Goal: Use online tool/utility: Utilize a website feature to perform a specific function

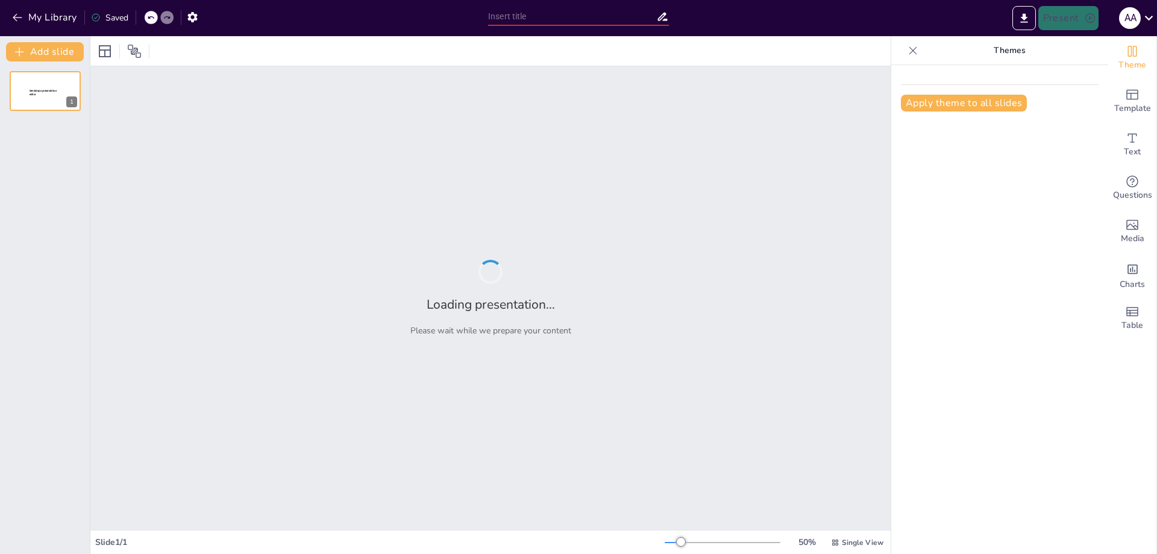
type input "Издательская деятельность Воениздата НКО СССР в [DATE]-[DATE]"
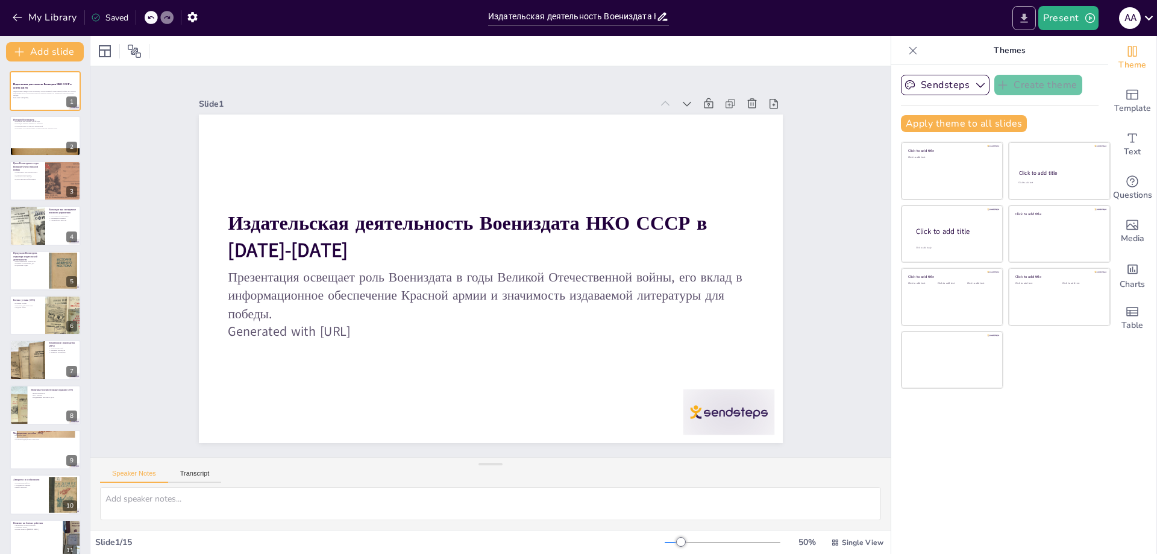
click at [1026, 14] on icon "Export to PowerPoint" at bounding box center [1023, 17] width 7 height 9
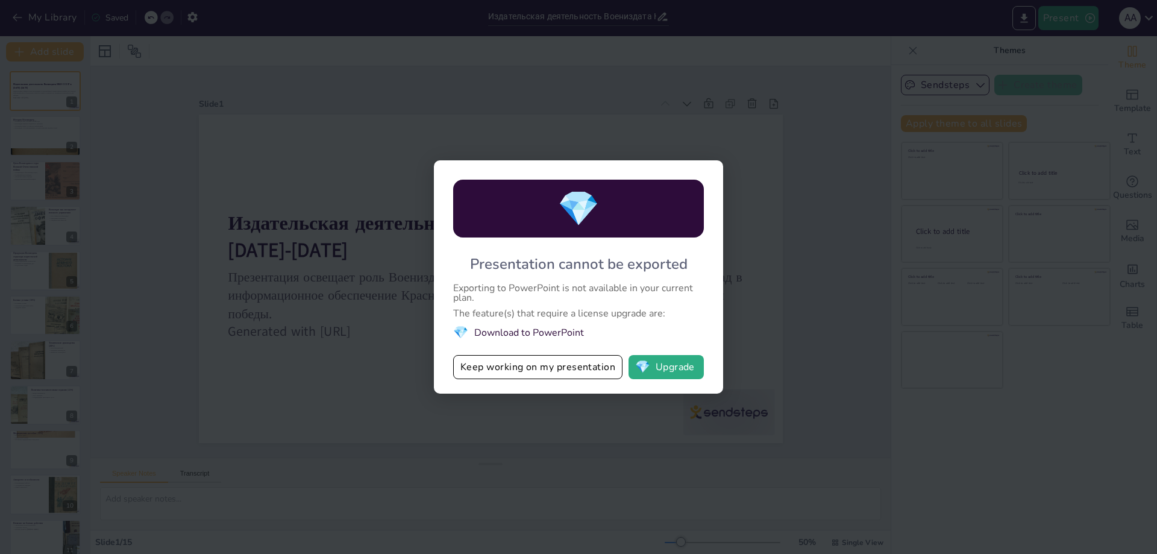
click at [569, 329] on li "💎 Download to PowerPoint" at bounding box center [578, 332] width 251 height 16
click at [523, 371] on button "Keep working on my presentation" at bounding box center [537, 367] width 169 height 24
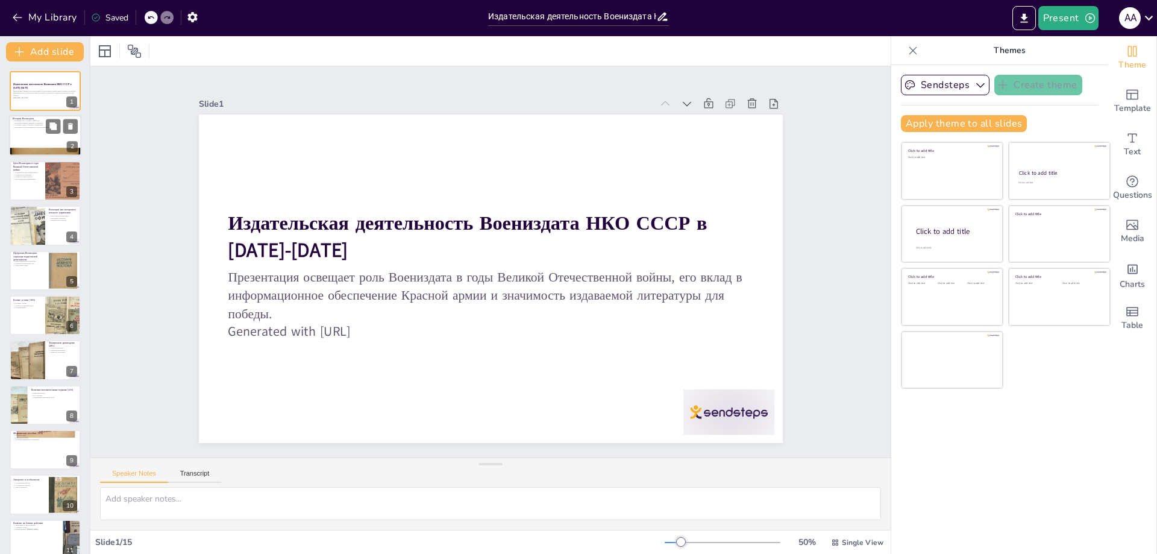
click at [50, 137] on div at bounding box center [45, 136] width 72 height 41
checkbox input "true"
type textarea "Loremipsu dol sitamet c 2995 adip, eli seddoe tem incid ut laboreetd magnaaliqu…"
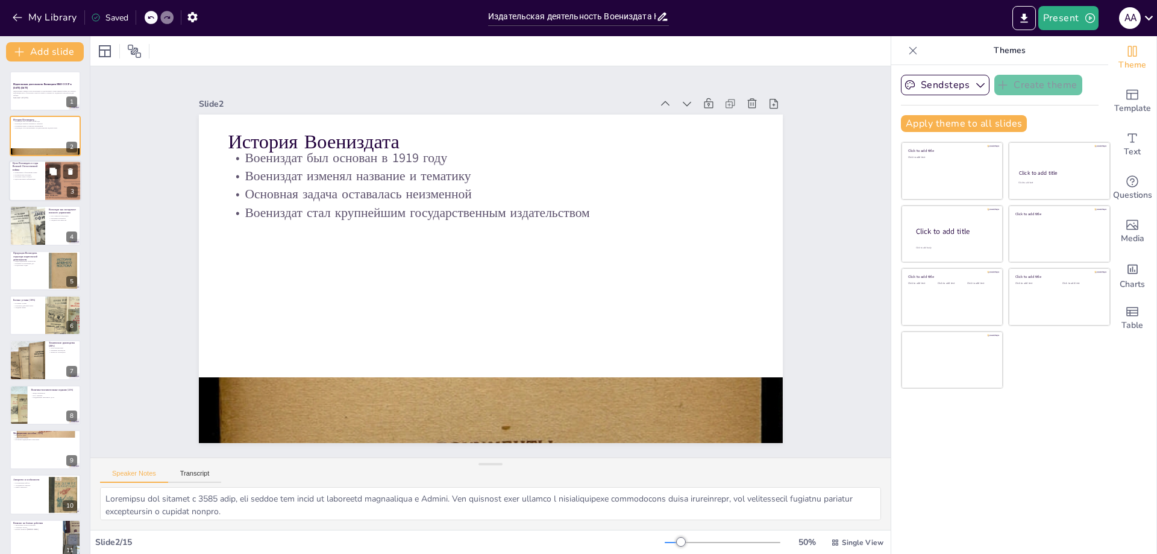
click at [41, 181] on div at bounding box center [45, 180] width 72 height 41
checkbox input "true"
type textarea "Loremipsu dolor sitametc adip e seddoeiusmo temporincid utlab, etdoloremagn al …"
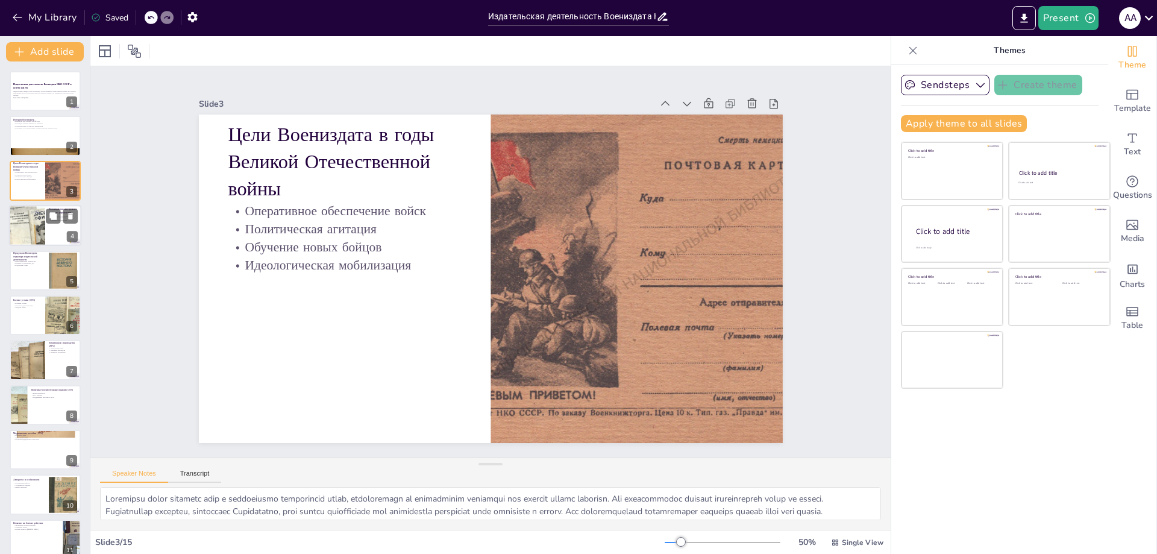
click at [39, 231] on div at bounding box center [27, 225] width 72 height 41
checkbox input "true"
type textarea "Lo ipsum dolor sitametcon adipiscingel sedd eiusmodt incididun, utl etdoloremag…"
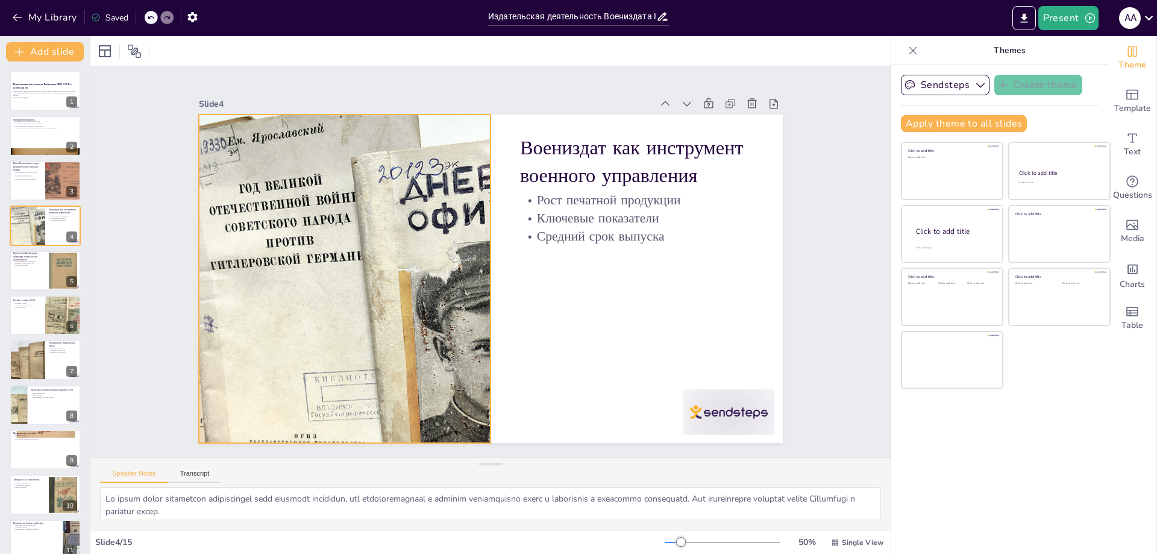
click at [247, 230] on div at bounding box center [346, 232] width 657 height 493
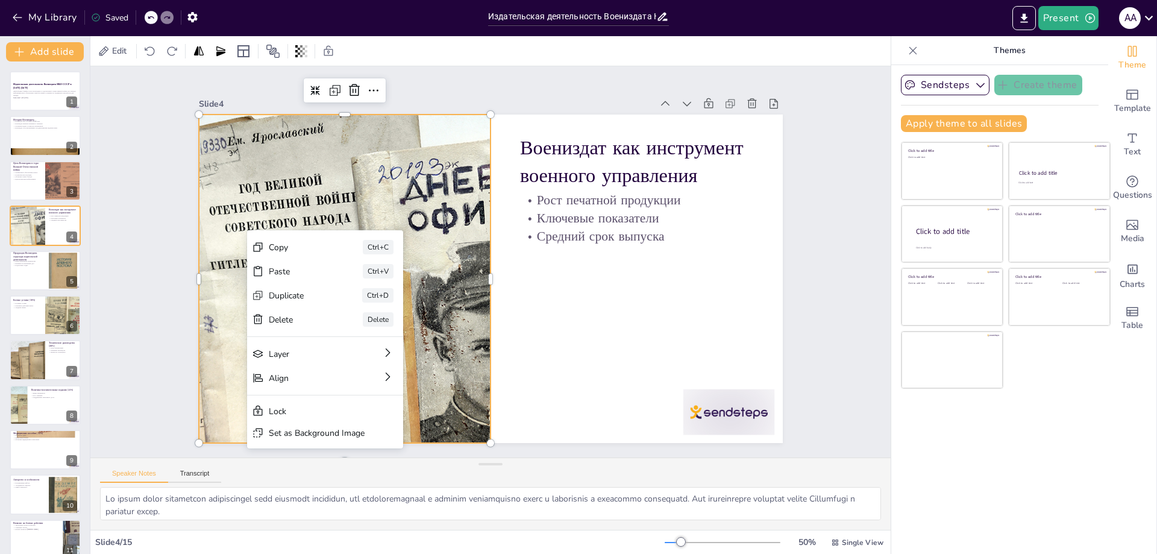
click at [242, 234] on div at bounding box center [345, 248] width 640 height 442
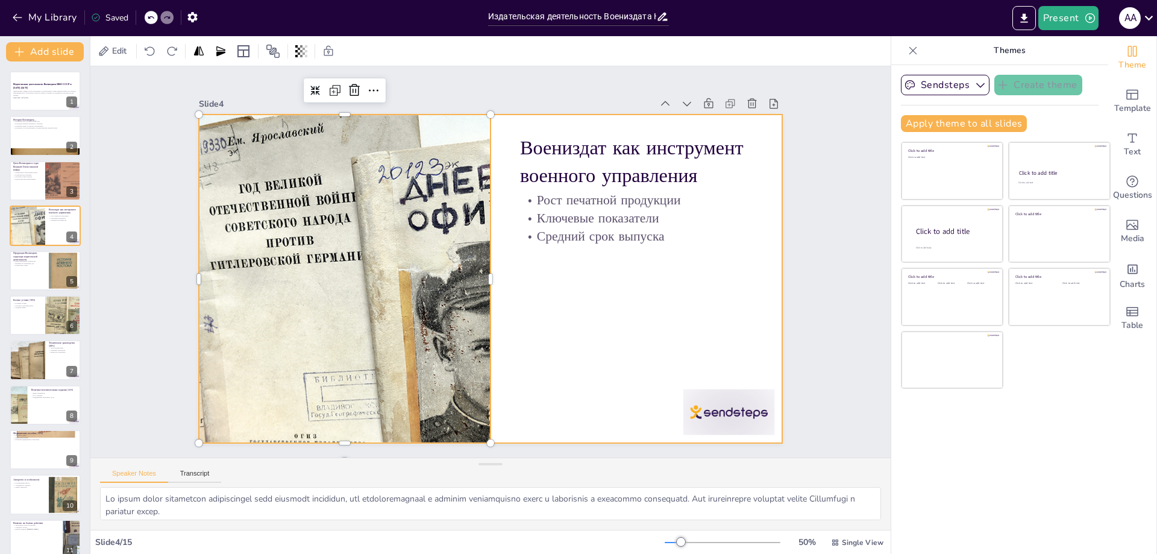
click at [644, 264] on div at bounding box center [480, 275] width 665 height 609
checkbox input "true"
